Goal: Task Accomplishment & Management: Use online tool/utility

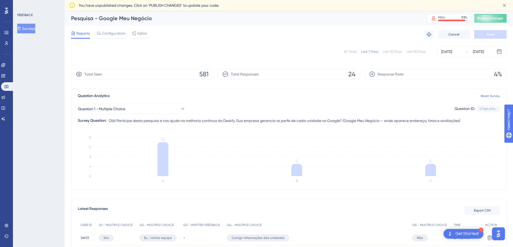
click at [34, 30] on button "Surveys" at bounding box center [26, 29] width 18 height 10
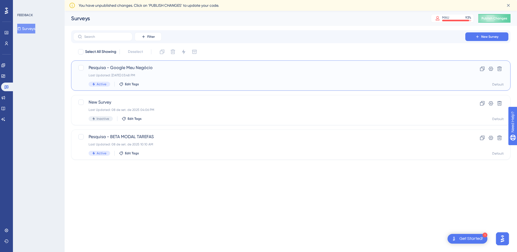
click at [150, 75] on div "Last Updated: [DATE] 03:48 PM" at bounding box center [269, 75] width 361 height 4
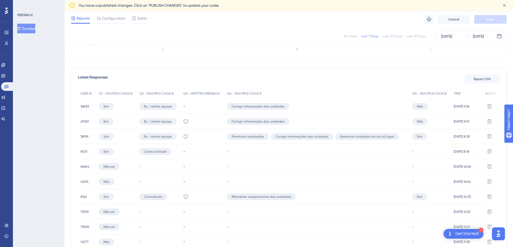
scroll to position [135, 0]
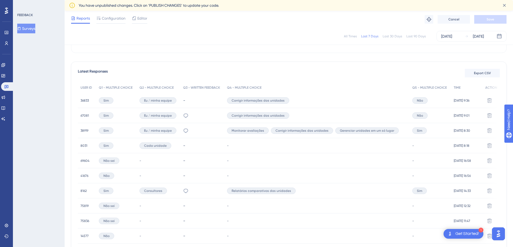
click at [85, 132] on span "38919" at bounding box center [85, 131] width 8 height 4
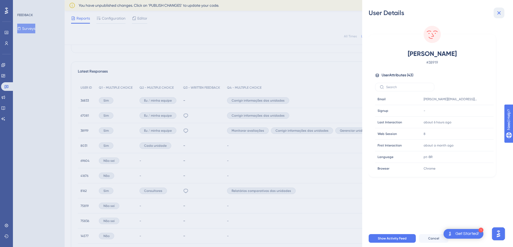
click at [500, 12] on icon at bounding box center [499, 13] width 4 height 4
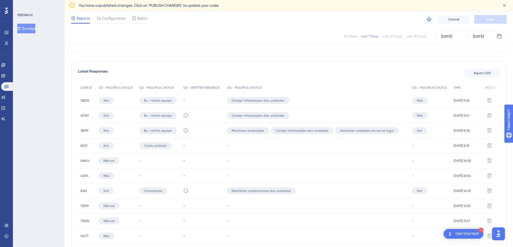
click at [34, 32] on button "Surveys" at bounding box center [26, 29] width 18 height 10
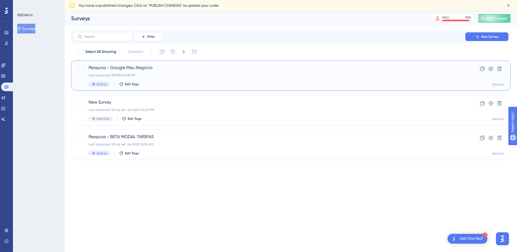
click at [156, 69] on span "Pesquisa - Google Meu Negócio" at bounding box center [269, 67] width 361 height 6
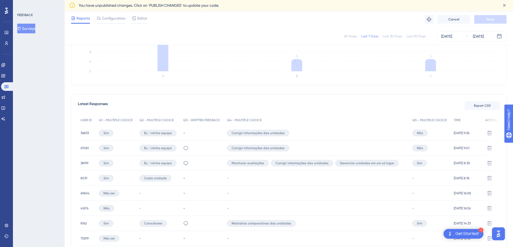
scroll to position [138, 0]
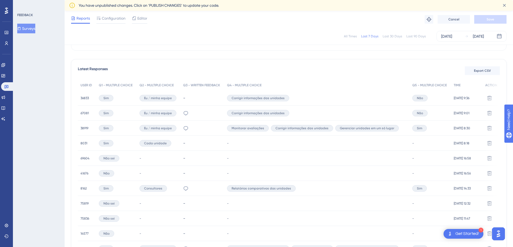
click at [190, 113] on div "acompanhar avaliações" at bounding box center [202, 113] width 44 height 15
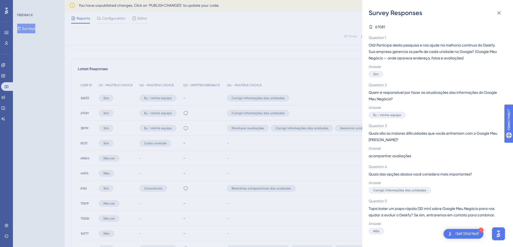
click at [190, 113] on div "Survey Responses 67081 Question 1 Olá! Participe desta pesquisa e nos ajude na …" at bounding box center [256, 123] width 513 height 247
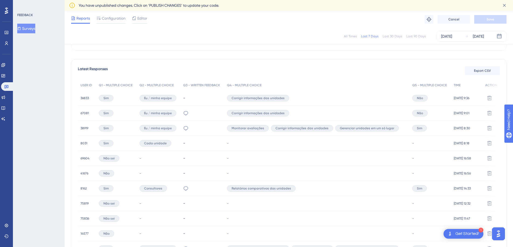
scroll to position [29, 0]
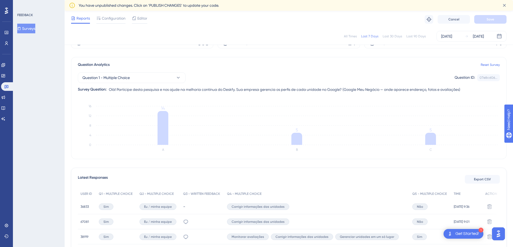
scroll to position [140, 0]
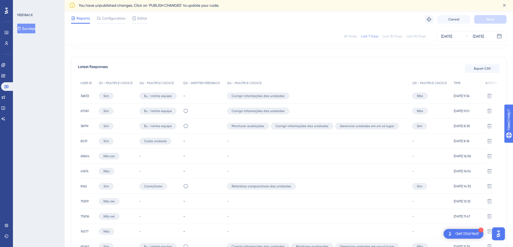
click at [85, 185] on span "8162" at bounding box center [84, 186] width 6 height 4
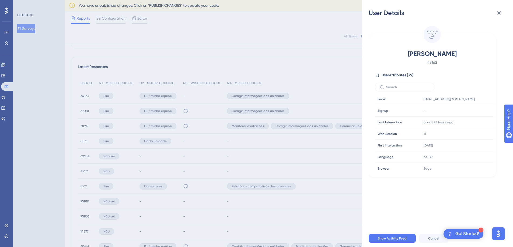
click at [69, 184] on div "User Details Vanda Regina # 8162 User Attributes ( 39 ) Email Email [EMAIL_ADDR…" at bounding box center [256, 123] width 513 height 247
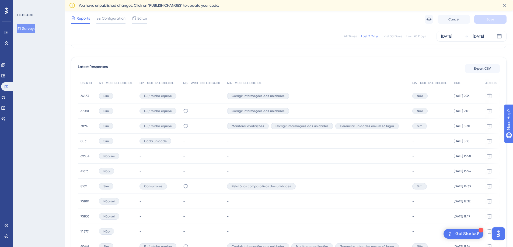
scroll to position [0, 0]
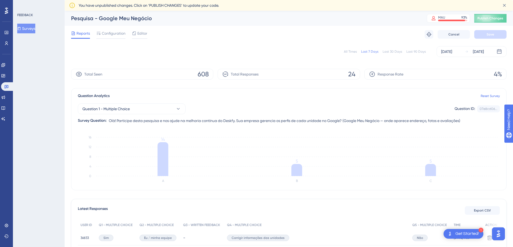
click at [33, 28] on button "Surveys" at bounding box center [26, 29] width 18 height 10
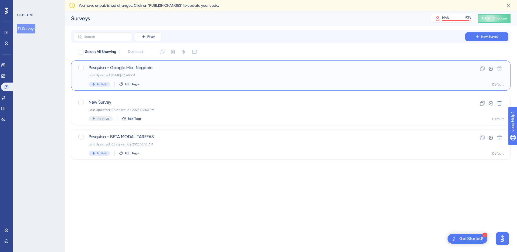
click at [154, 72] on div "Pesquisa - Google Meu Negócio Last Updated: [DATE] 03:48 PM Active Edit Tags" at bounding box center [269, 75] width 361 height 22
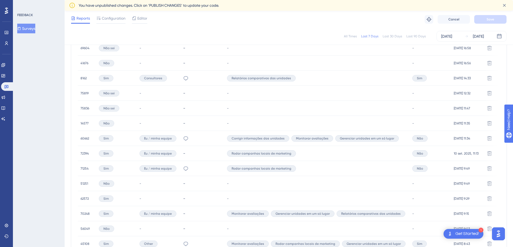
scroll to position [337, 0]
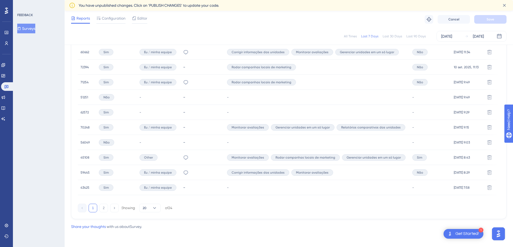
click at [79, 155] on div "45108 45108" at bounding box center [87, 157] width 18 height 15
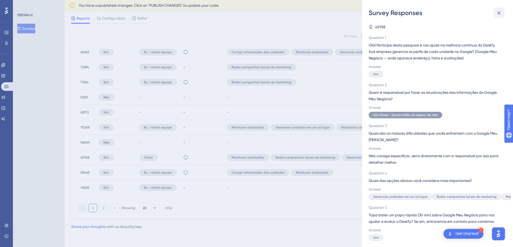
click at [494, 14] on button at bounding box center [499, 13] width 11 height 11
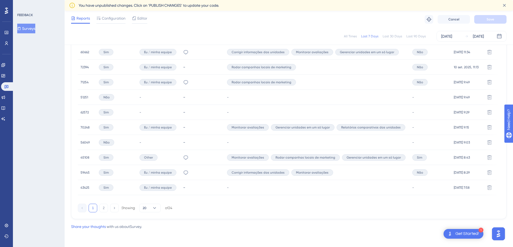
click at [83, 156] on span "45108" at bounding box center [85, 158] width 9 height 4
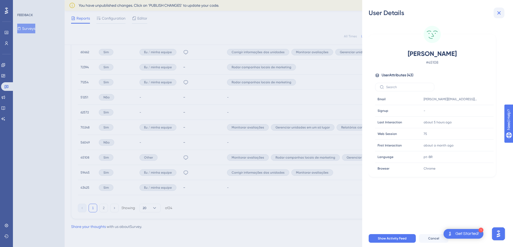
click at [500, 15] on icon at bounding box center [499, 13] width 6 height 6
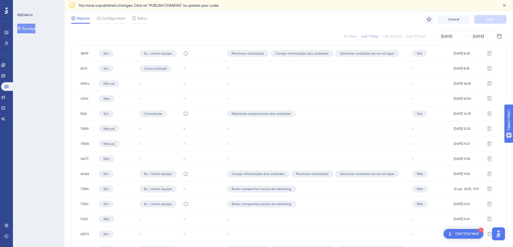
scroll to position [118, 0]
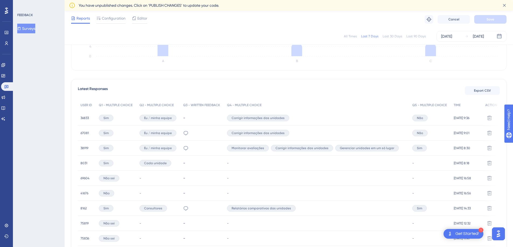
click at [31, 26] on button "Surveys" at bounding box center [26, 29] width 18 height 10
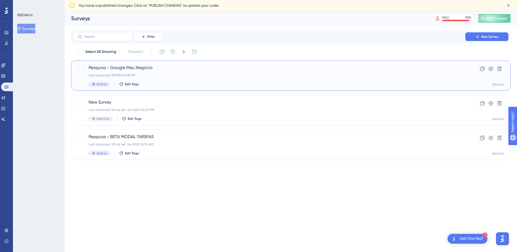
click at [105, 70] on span "Pesquisa - Google Meu Negócio" at bounding box center [269, 67] width 361 height 6
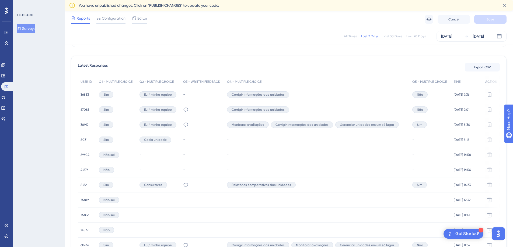
scroll to position [141, 0]
click at [32, 29] on button "Surveys" at bounding box center [26, 29] width 18 height 10
